Goal: Task Accomplishment & Management: Manage account settings

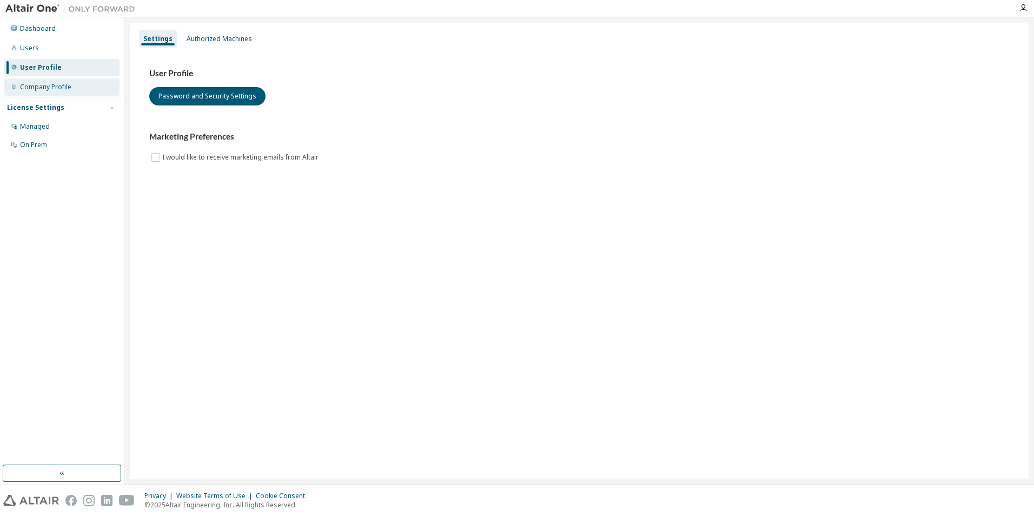
click at [75, 88] on div "Company Profile" at bounding box center [61, 86] width 115 height 17
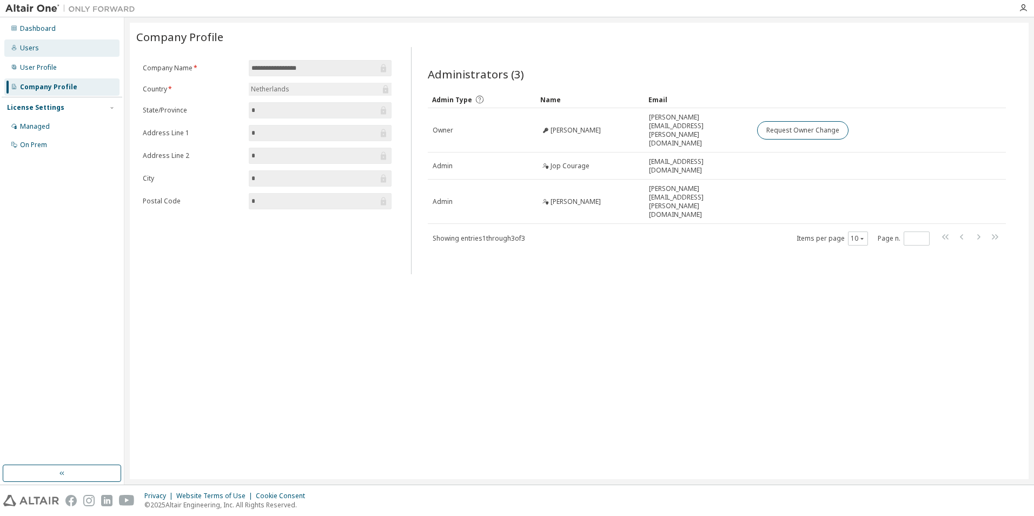
click at [85, 51] on div "Users" at bounding box center [61, 47] width 115 height 17
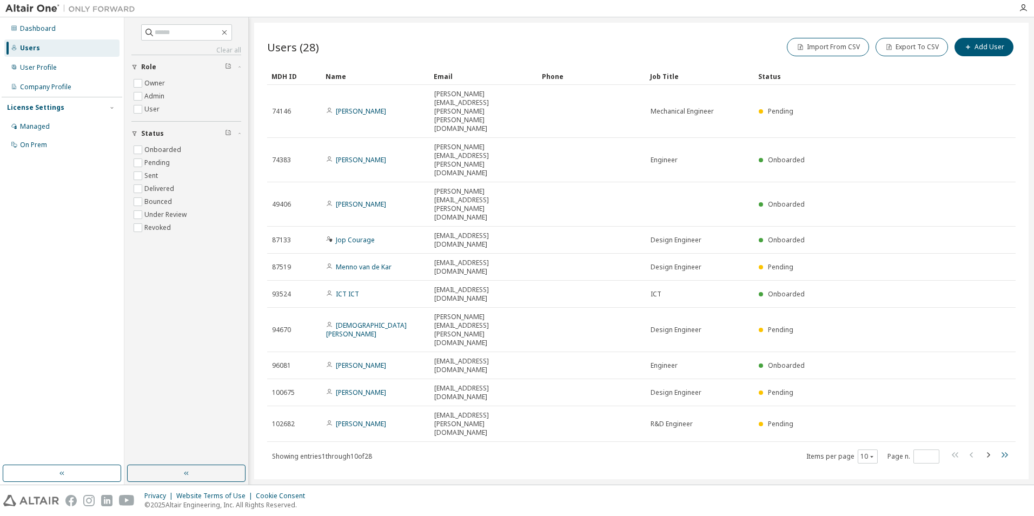
click at [1002, 448] on icon "button" at bounding box center [1003, 454] width 13 height 13
type input "*"
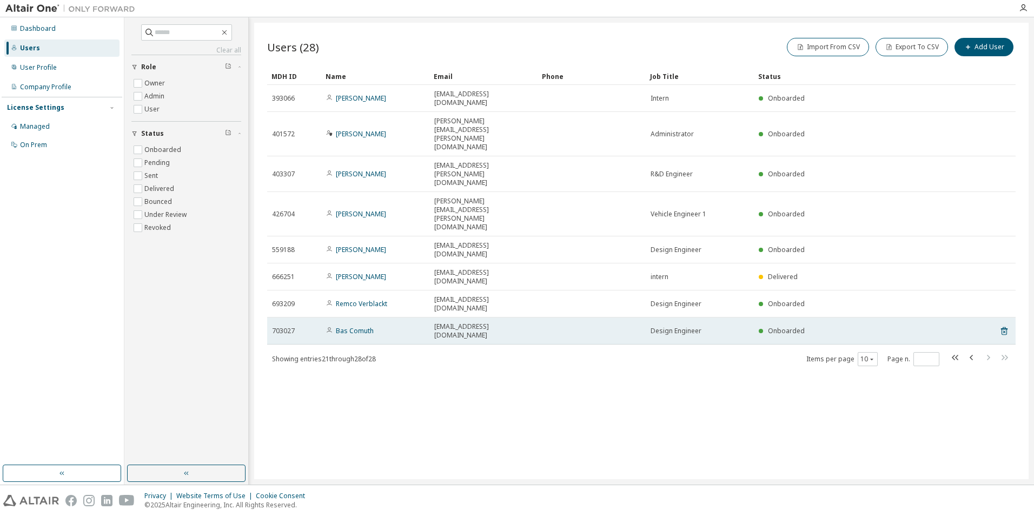
click at [384, 327] on div "Bas Comuth" at bounding box center [375, 331] width 98 height 9
click at [363, 326] on link "Bas Comuth" at bounding box center [355, 330] width 38 height 9
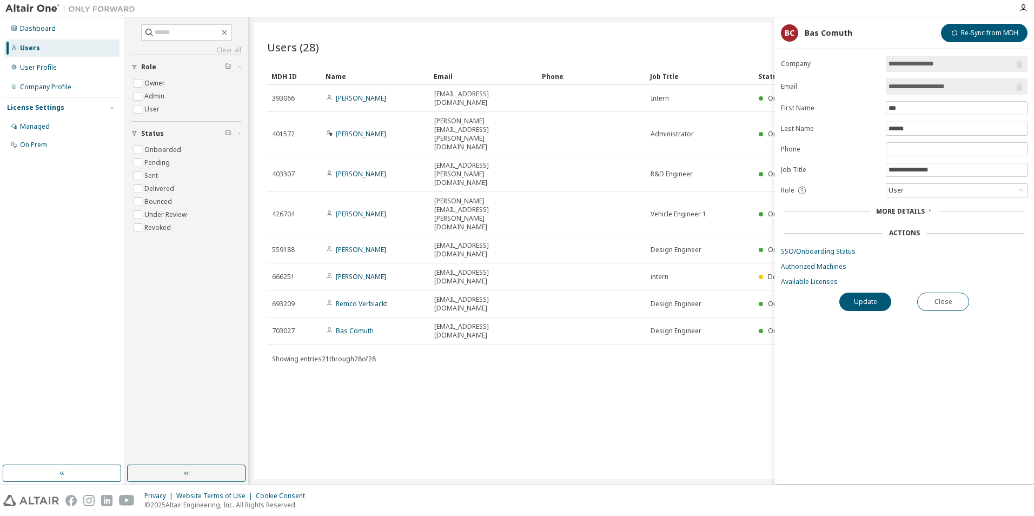
click at [926, 214] on div "More Details" at bounding box center [904, 211] width 57 height 9
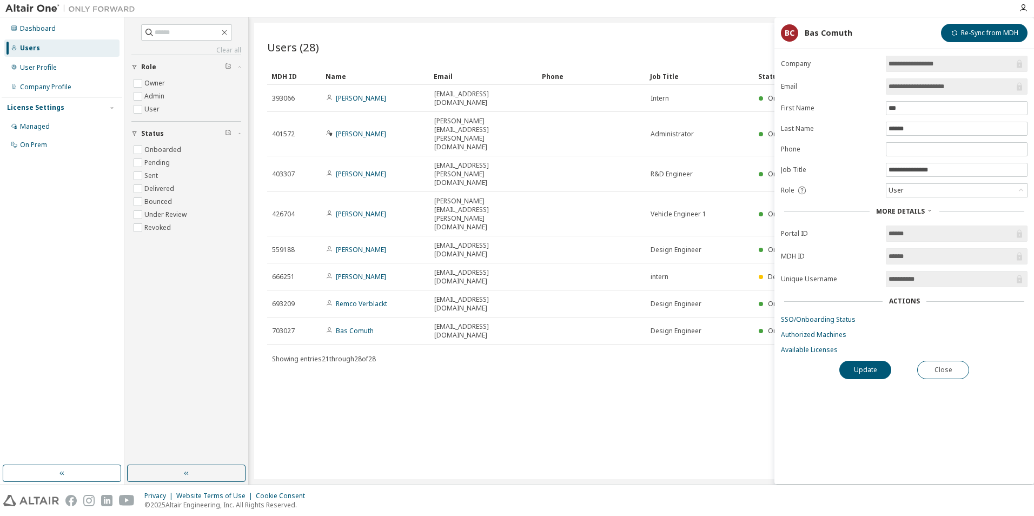
click at [648, 343] on div "Users (28) Import From CSV Export To CSV Add User Clear Load Save Save As Field…" at bounding box center [641, 251] width 774 height 456
click at [511, 307] on div "Users (28) Import From CSV Export To CSV Add User Clear Load Save Save As Field…" at bounding box center [641, 251] width 774 height 456
drag, startPoint x: 673, startPoint y: 400, endPoint x: 687, endPoint y: 397, distance: 14.3
click at [674, 400] on div "Users (28) Import From CSV Export To CSV Add User Clear Load Save Save As Field…" at bounding box center [641, 251] width 774 height 456
click at [955, 367] on button "Close" at bounding box center [943, 370] width 52 height 18
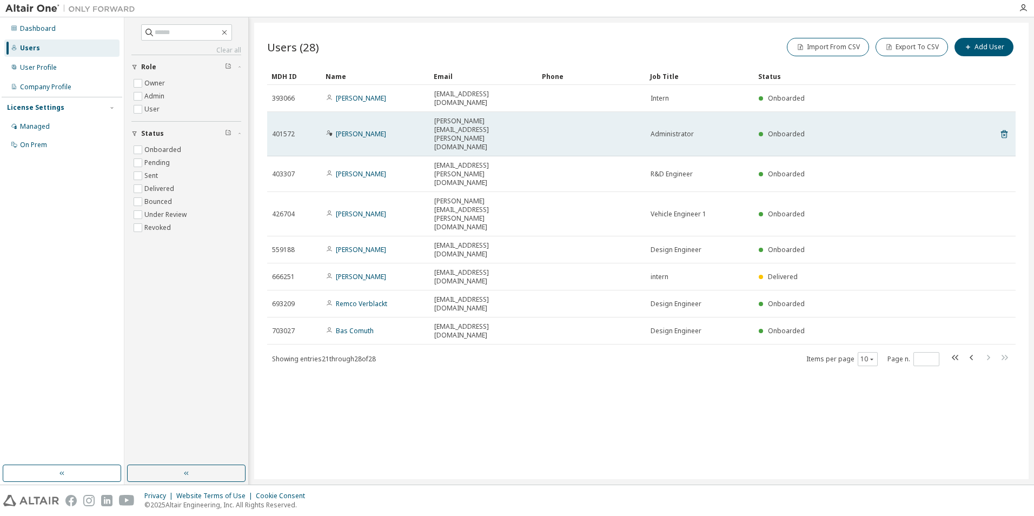
click at [428, 112] on td "Fabian Beinhoff" at bounding box center [375, 134] width 108 height 44
click at [372, 129] on link "Fabian Beinhoff" at bounding box center [361, 133] width 50 height 9
